Goal: Task Accomplishment & Management: Manage account settings

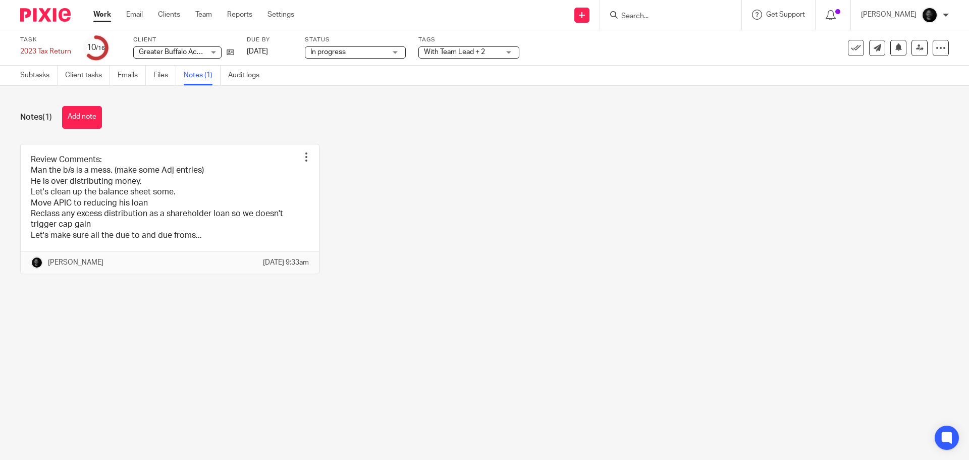
click at [451, 61] on div "Task 2023 Tax Return Save 2023 Tax Return 10 /16 Client Greater Buffalo Acciden…" at bounding box center [484, 47] width 969 height 35
click at [452, 54] on span "With Team Lead + 2" at bounding box center [454, 51] width 61 height 7
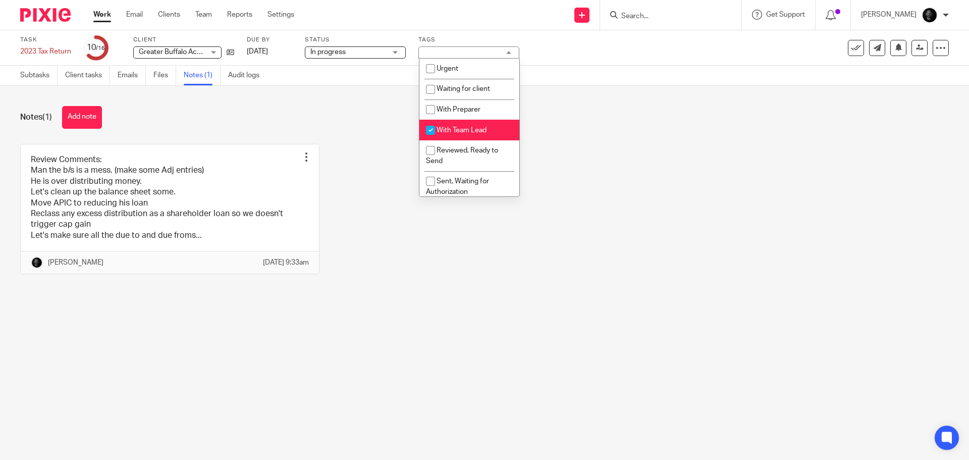
click at [450, 125] on li "With Team Lead" at bounding box center [470, 130] width 100 height 21
checkbox input "false"
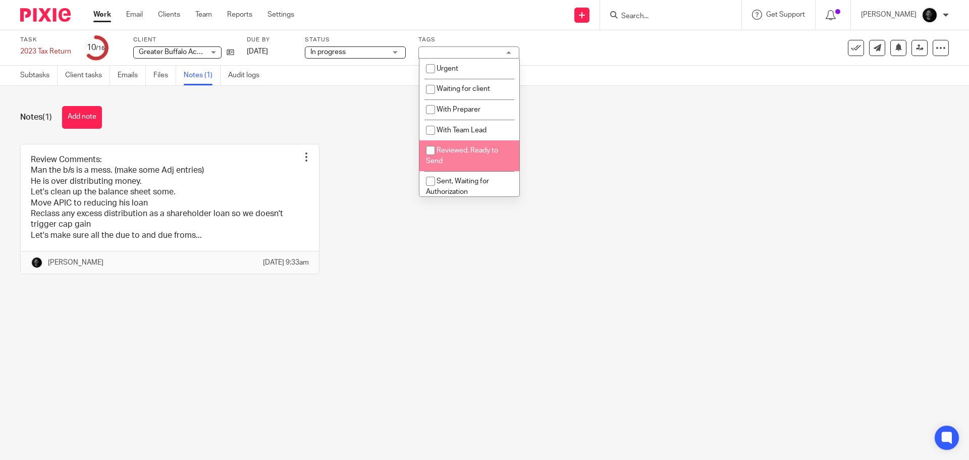
click at [450, 152] on span "Reviewed, Ready to Send" at bounding box center [462, 156] width 72 height 18
checkbox input "true"
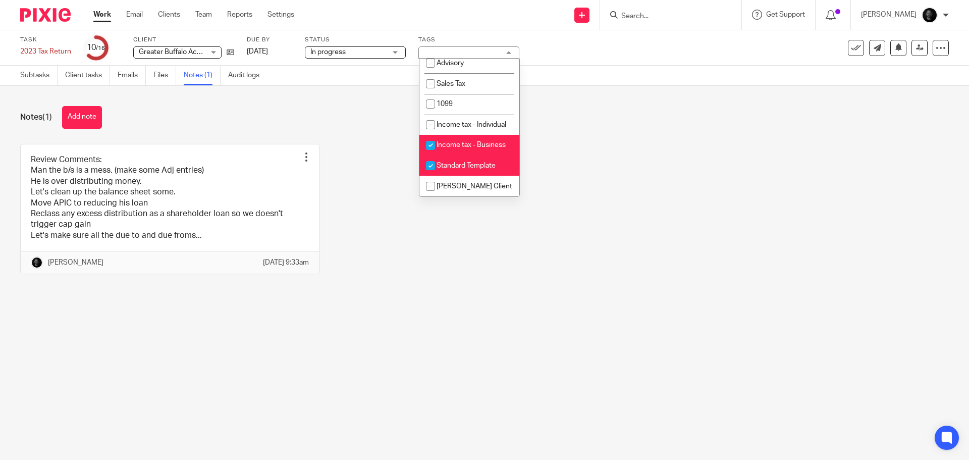
scroll to position [314, 0]
click at [450, 167] on span "Standard Template" at bounding box center [466, 165] width 59 height 7
checkbox input "false"
click at [373, 174] on div "Review Comments: Man the b/s is a mess. (make some Adj entries) He is over dist…" at bounding box center [477, 217] width 945 height 146
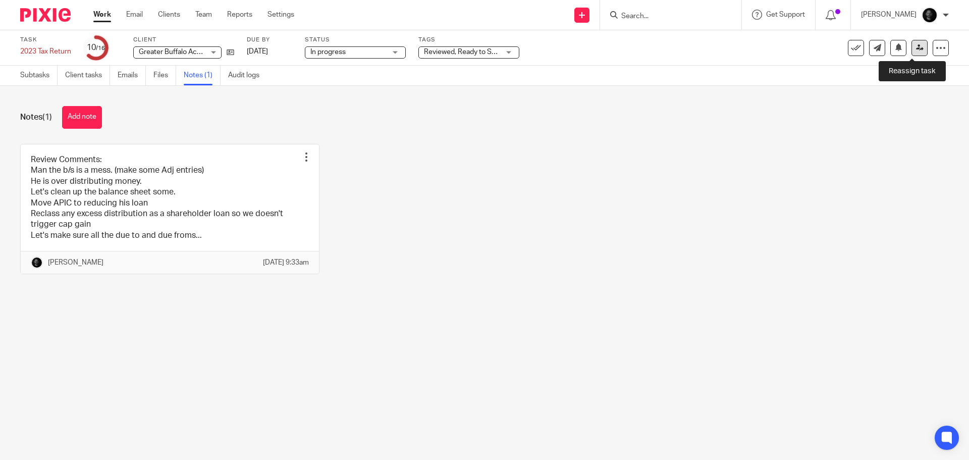
click at [912, 48] on link at bounding box center [920, 48] width 16 height 16
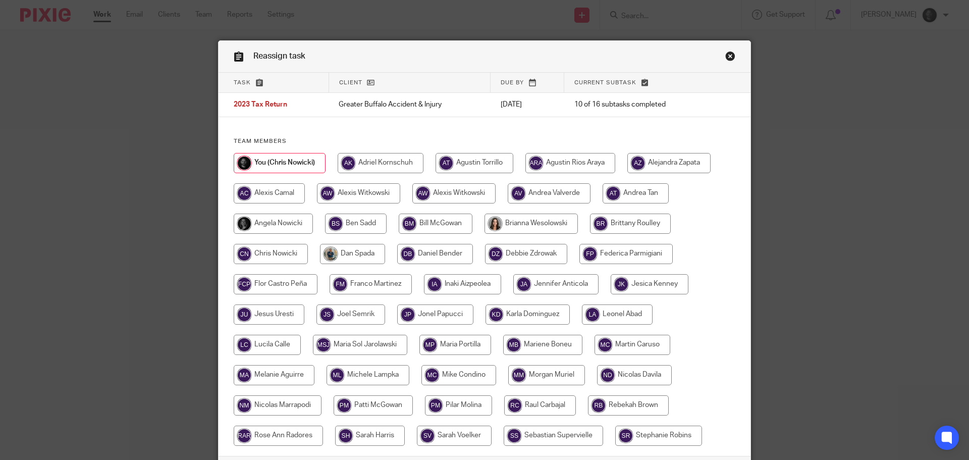
click at [432, 189] on input "radio" at bounding box center [454, 193] width 83 height 20
radio input "true"
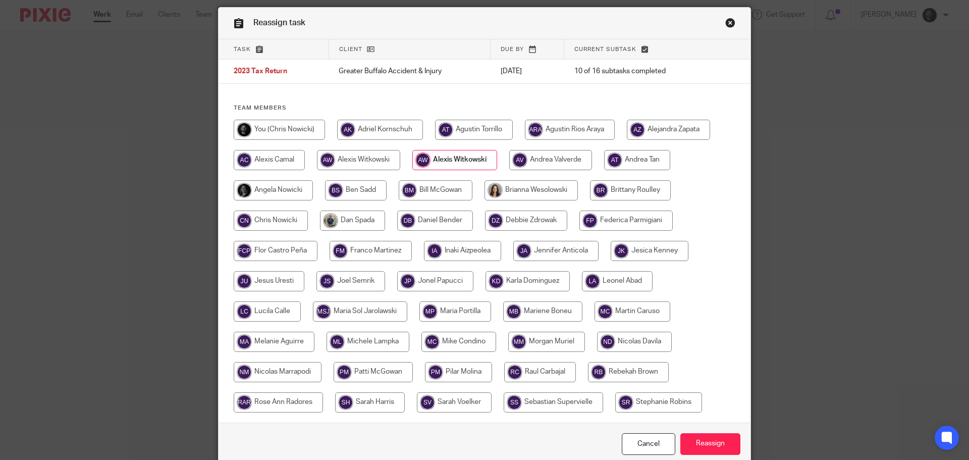
scroll to position [79, 0]
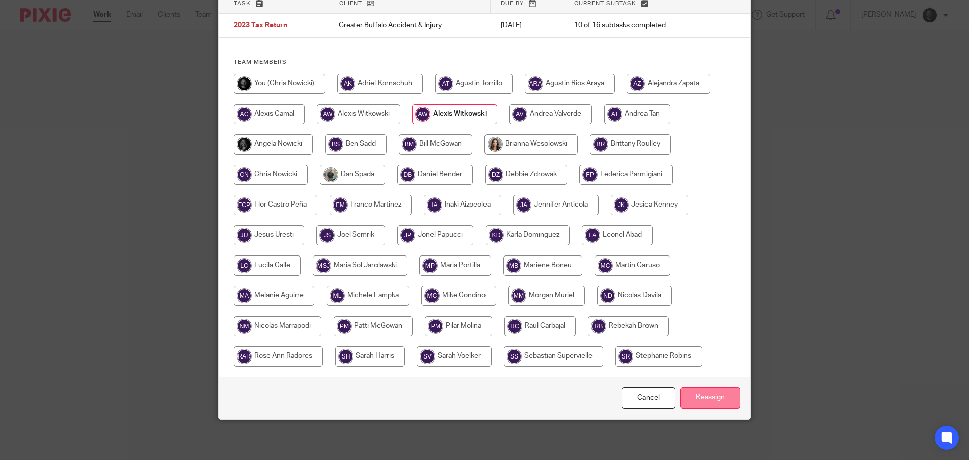
click at [686, 394] on input "Reassign" at bounding box center [711, 398] width 60 height 22
